Goal: Transaction & Acquisition: Purchase product/service

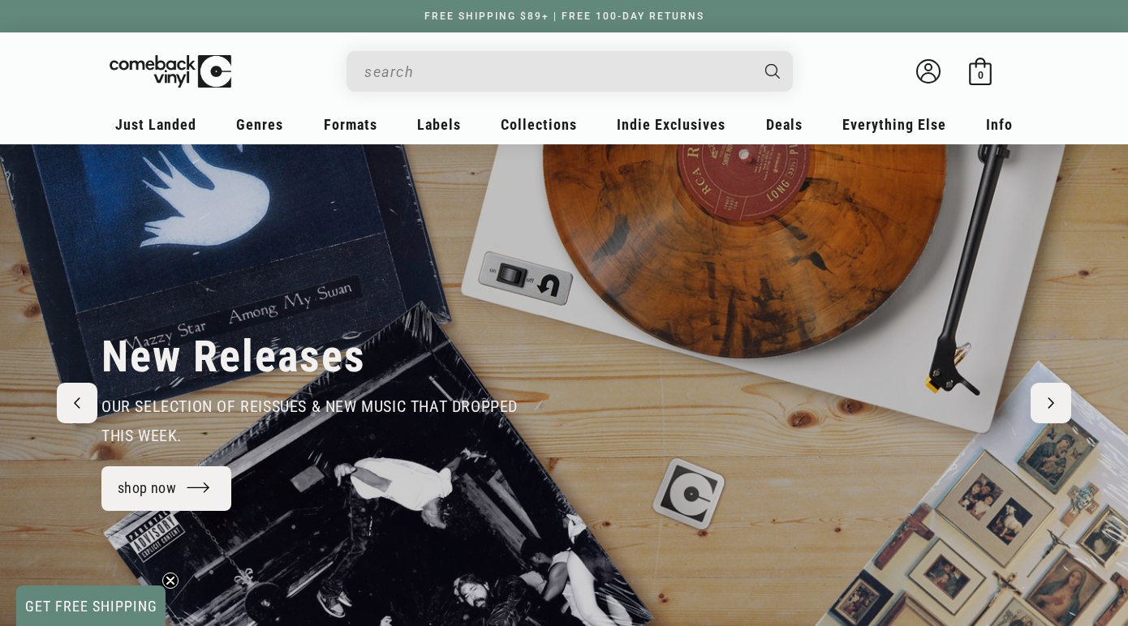
click at [558, 72] on input "When autocomplete results are available use up and down arrows to review and en…" at bounding box center [556, 71] width 385 height 33
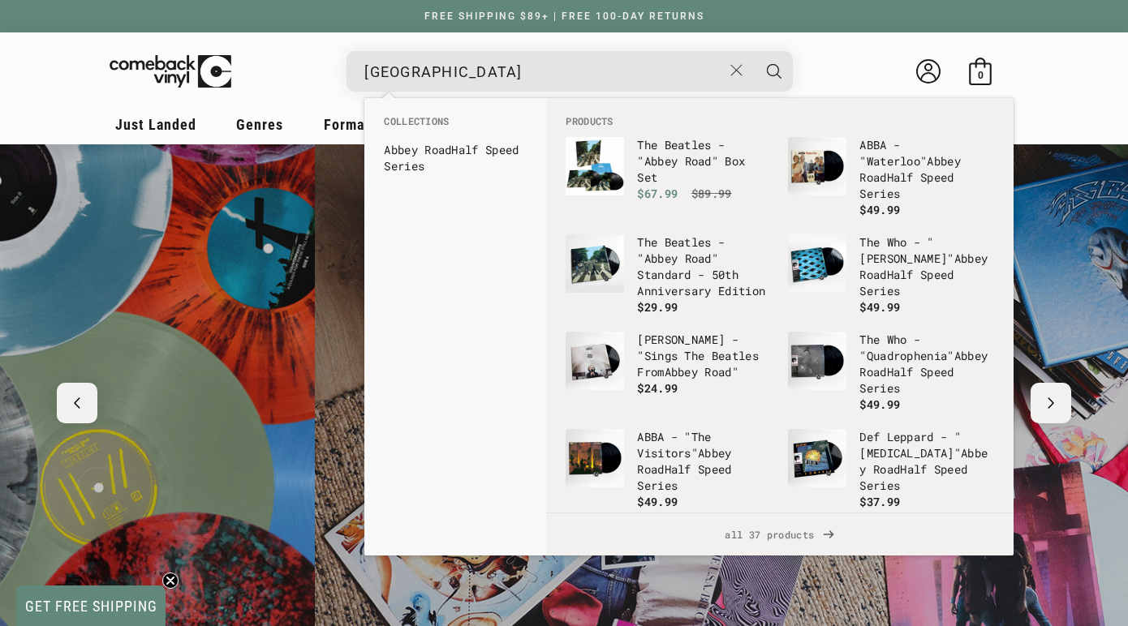
scroll to position [0, 2256]
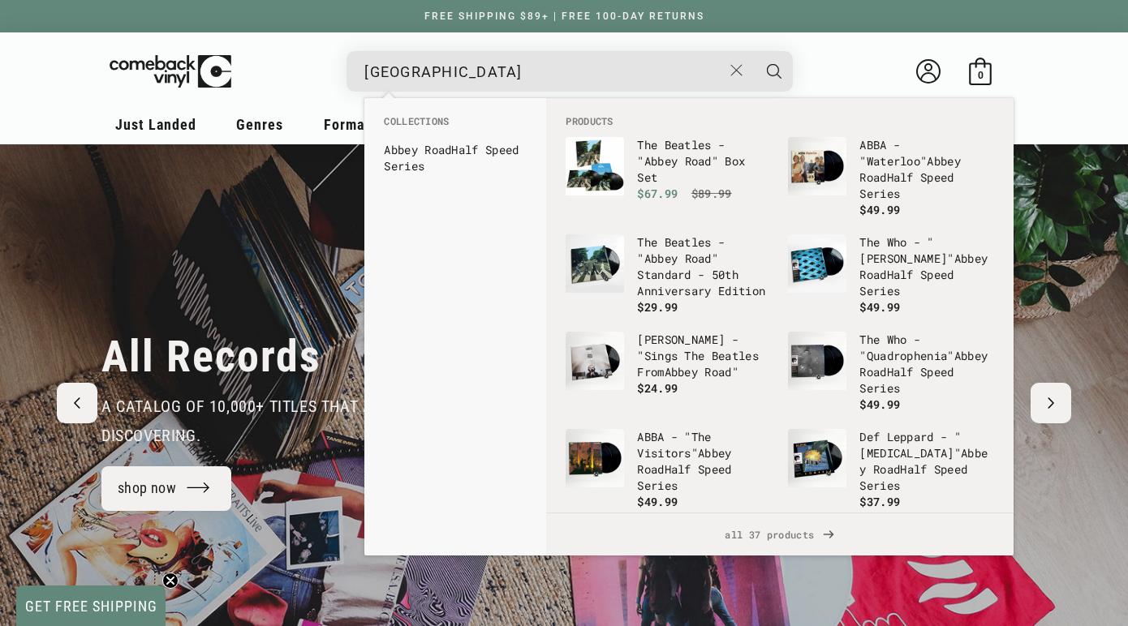
type input "[GEOGRAPHIC_DATA]"
click at [774, 71] on button "Search" at bounding box center [774, 71] width 41 height 41
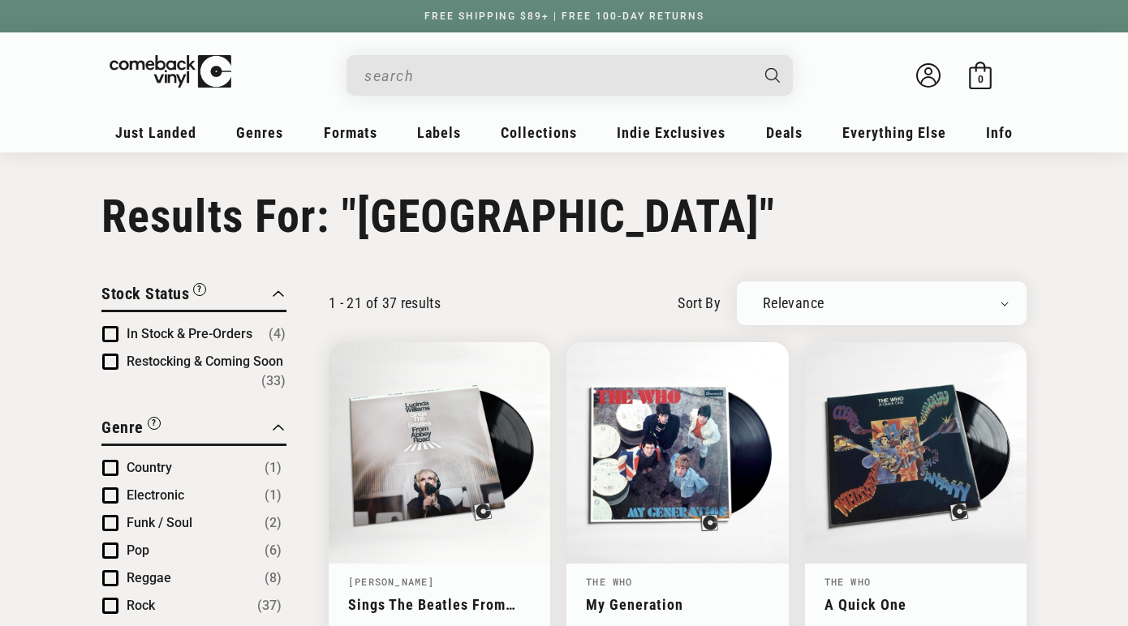
type input "abbey road"
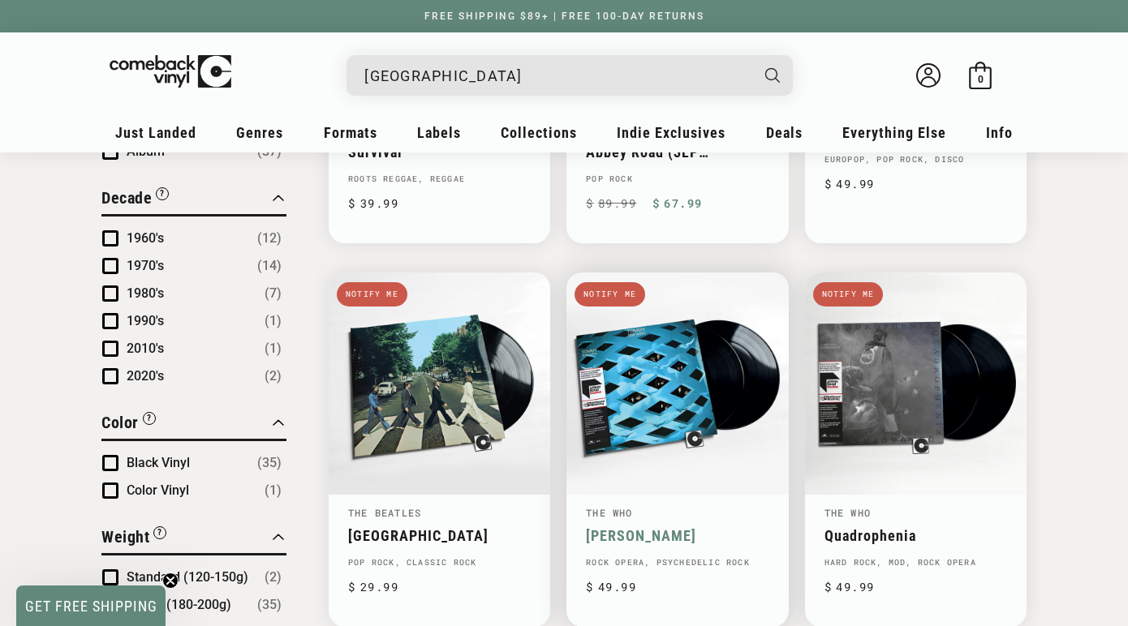
scroll to position [837, 0]
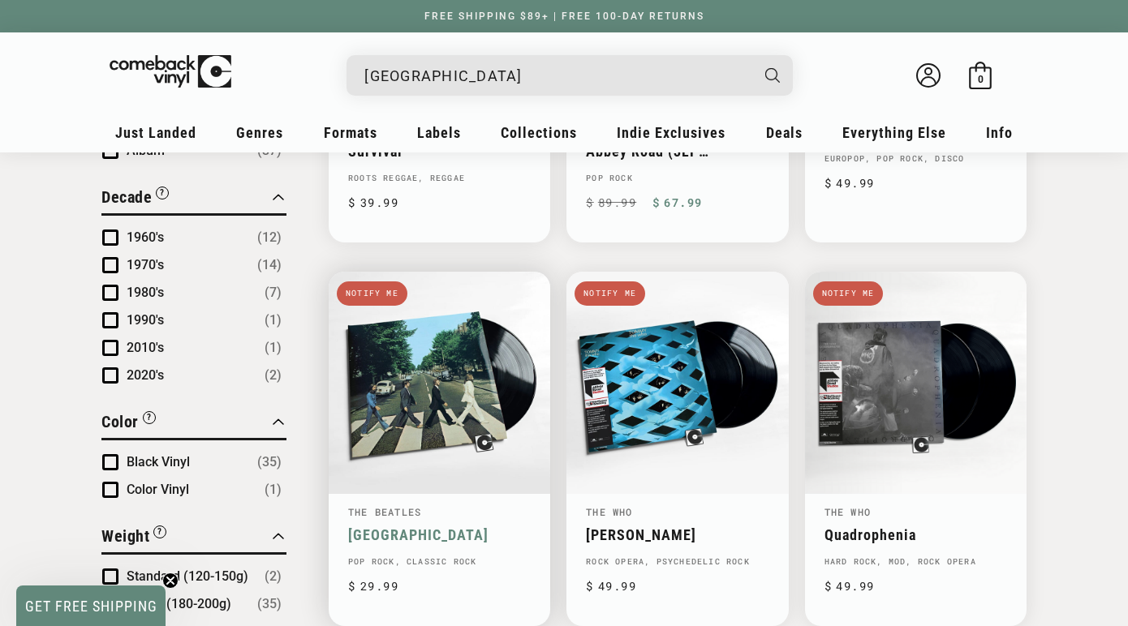
click at [399, 527] on link "[GEOGRAPHIC_DATA]" at bounding box center [439, 535] width 183 height 17
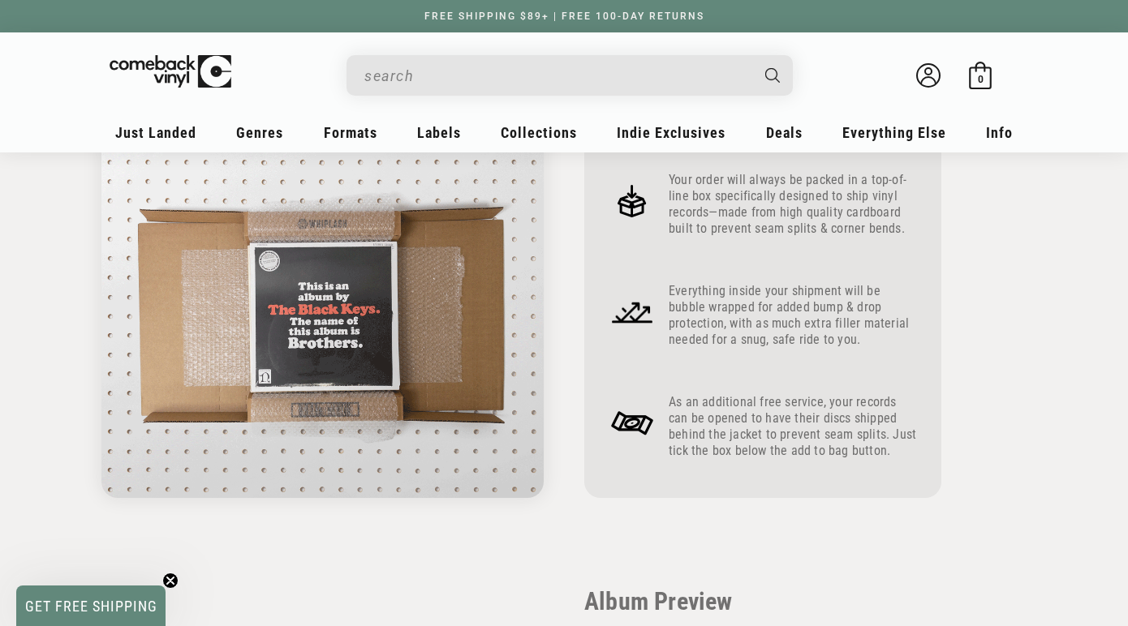
scroll to position [708, 0]
